Goal: Task Accomplishment & Management: Manage account settings

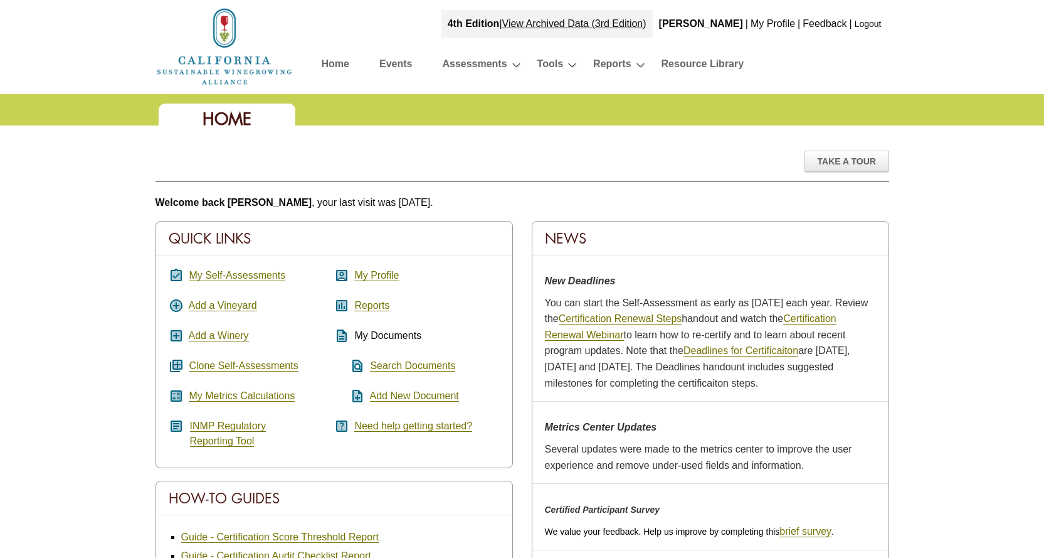
click at [329, 66] on link "Home" at bounding box center [336, 66] width 28 height 22
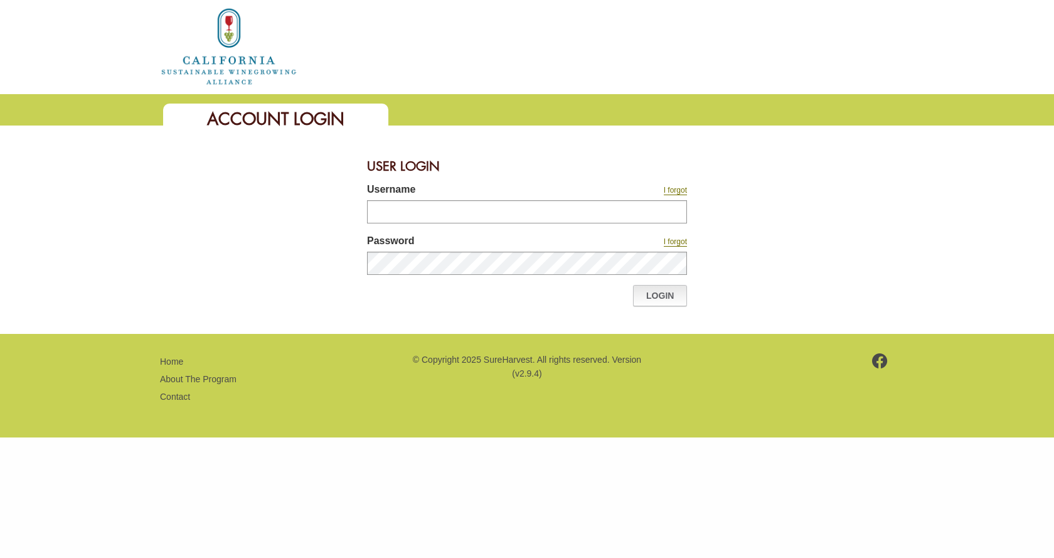
type input "*******"
click at [647, 297] on link "Login" at bounding box center [660, 295] width 54 height 21
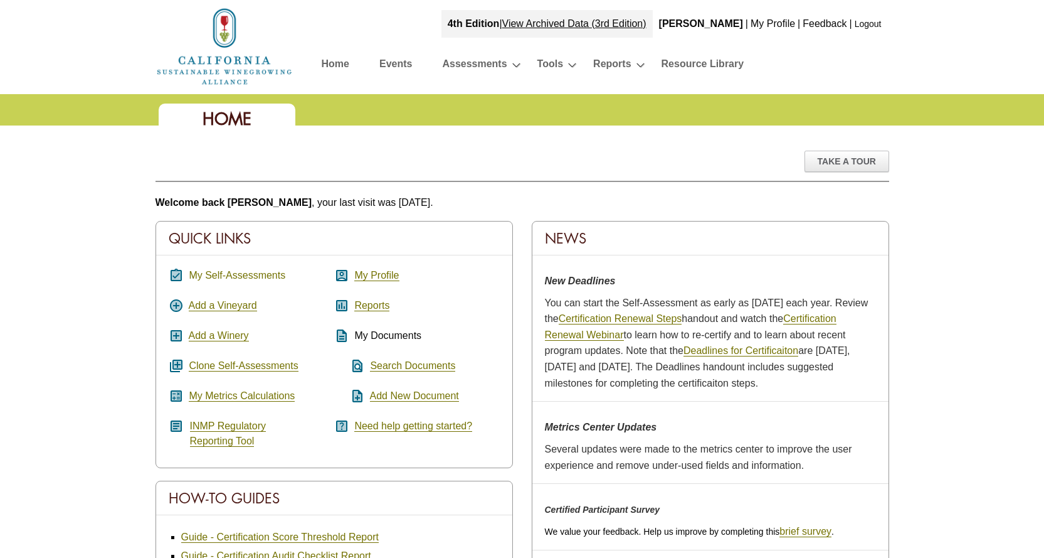
click at [235, 277] on link "My Self-Assessments" at bounding box center [237, 275] width 97 height 11
